Goal: Information Seeking & Learning: Find specific fact

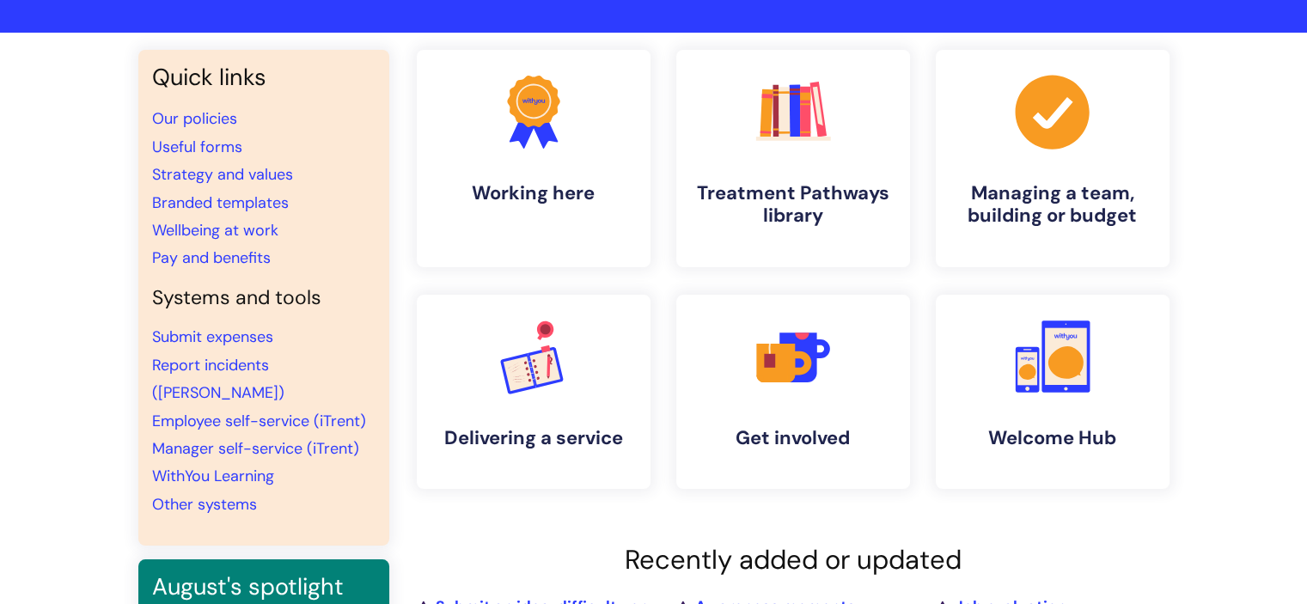
scroll to position [60, 0]
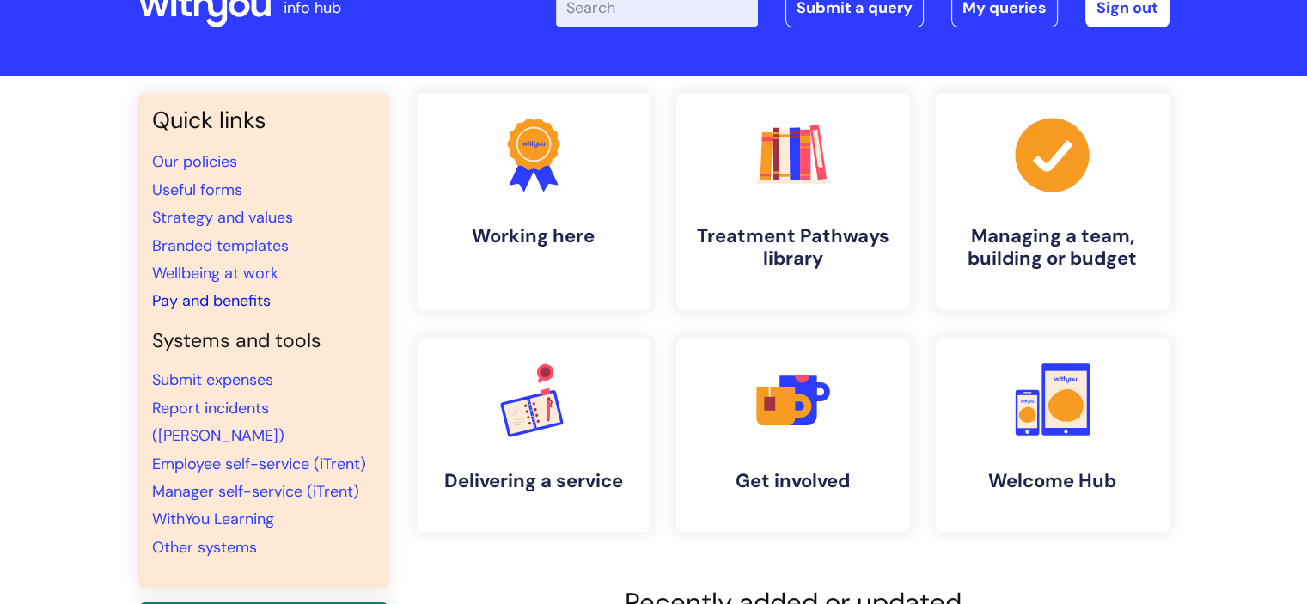
click at [246, 304] on link "Pay and benefits" at bounding box center [211, 300] width 119 height 21
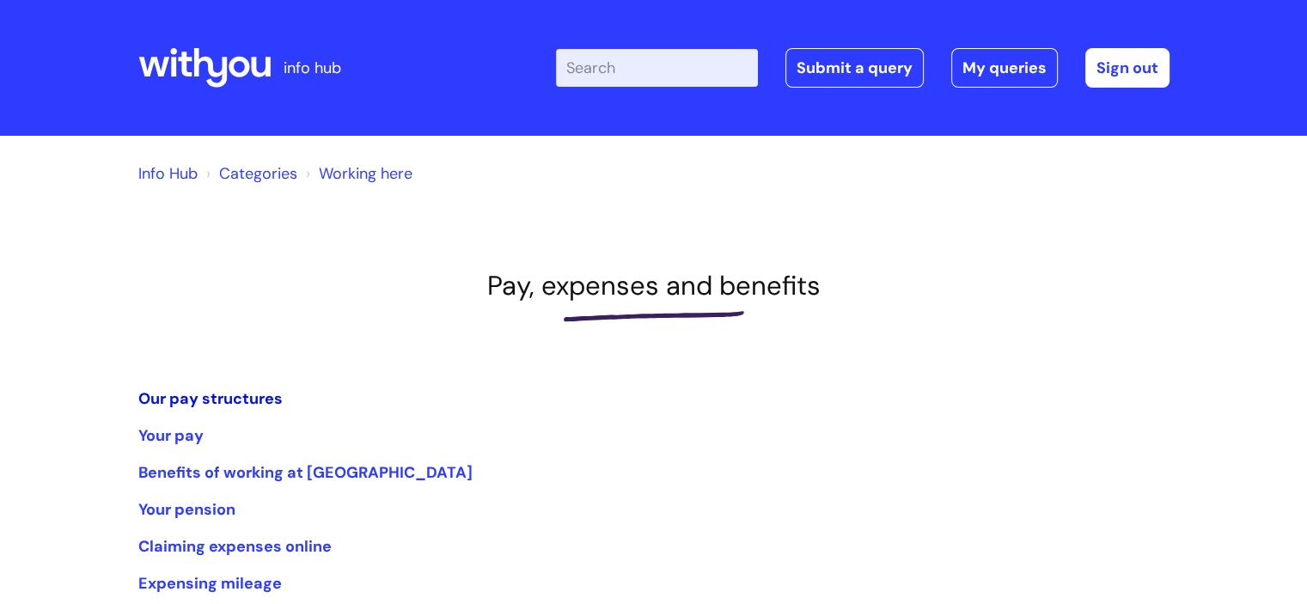
click at [226, 392] on link "Our pay structures" at bounding box center [210, 398] width 144 height 21
